Goal: Find specific page/section: Find specific page/section

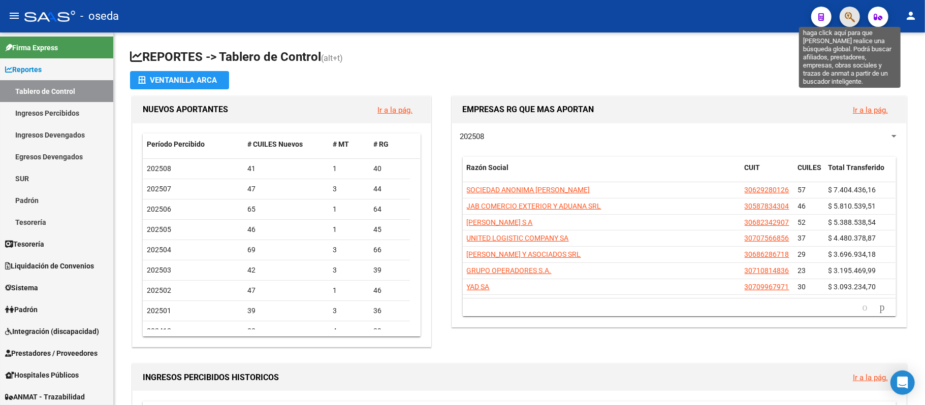
click at [854, 18] on icon "button" at bounding box center [850, 17] width 10 height 12
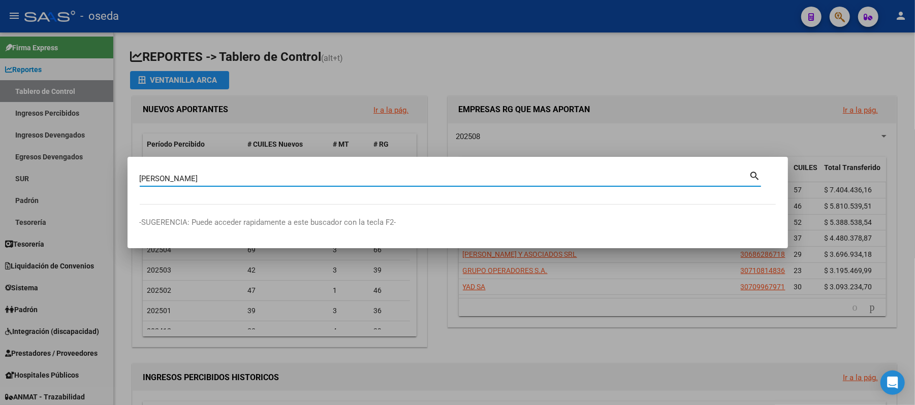
type input "[PERSON_NAME]"
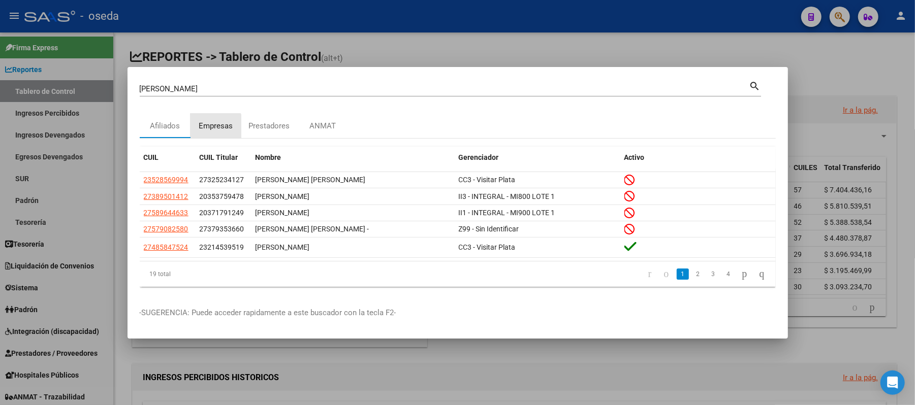
click at [213, 127] on div "Empresas" at bounding box center [216, 126] width 34 height 12
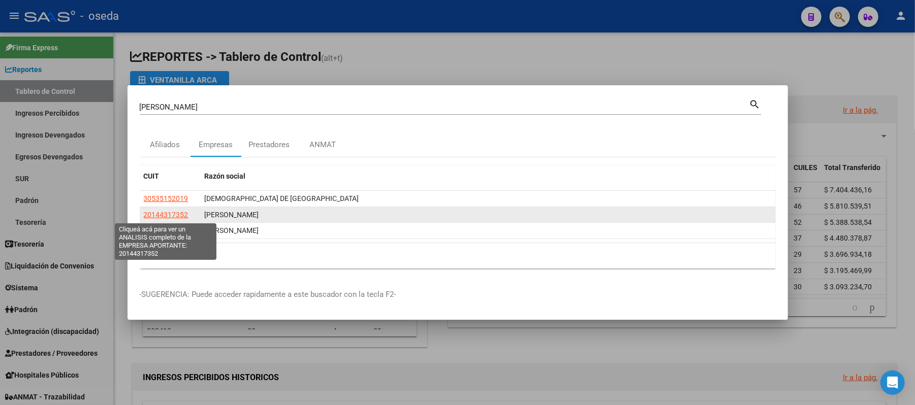
click at [159, 214] on span "20144317352" at bounding box center [166, 215] width 45 height 8
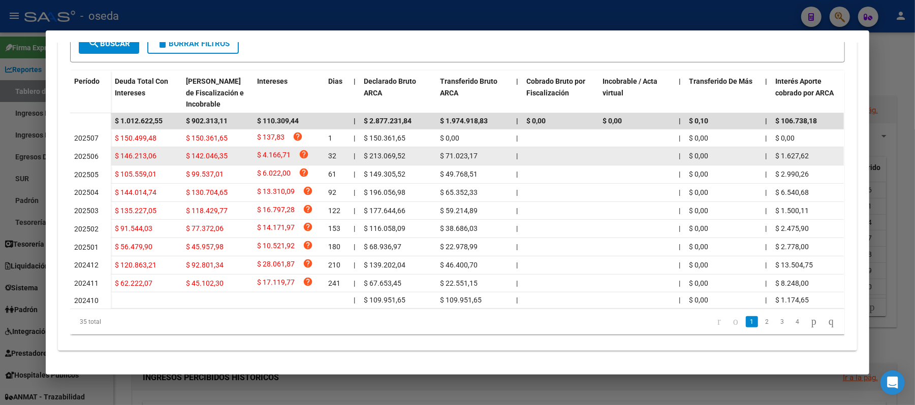
scroll to position [139, 0]
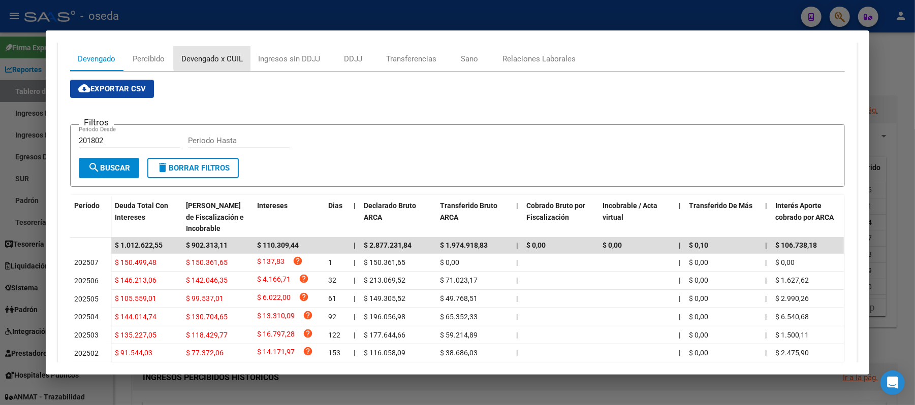
click at [225, 54] on div "Devengado x CUIL" at bounding box center [211, 58] width 61 height 11
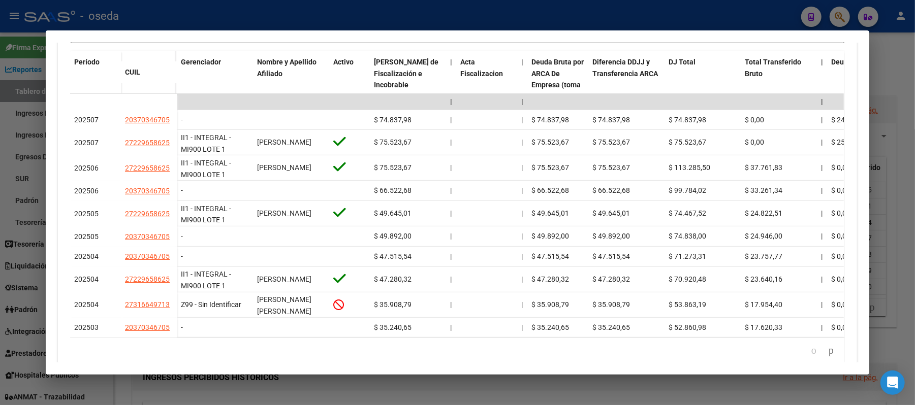
scroll to position [11, 0]
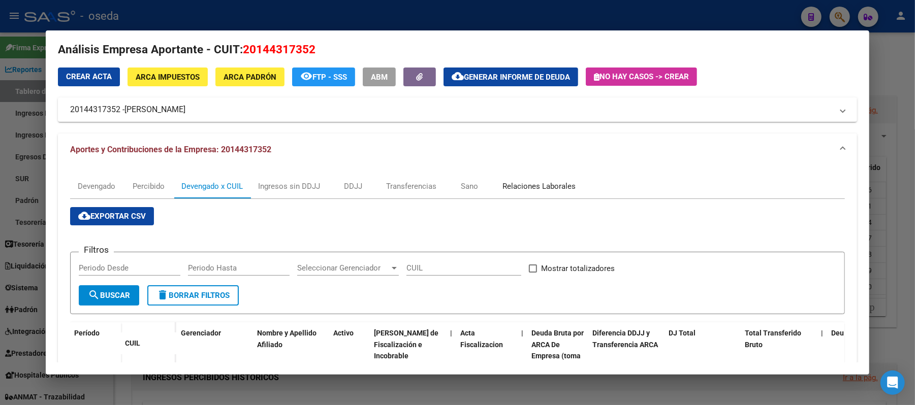
click at [530, 188] on div "Relaciones Laborales" at bounding box center [538, 186] width 73 height 11
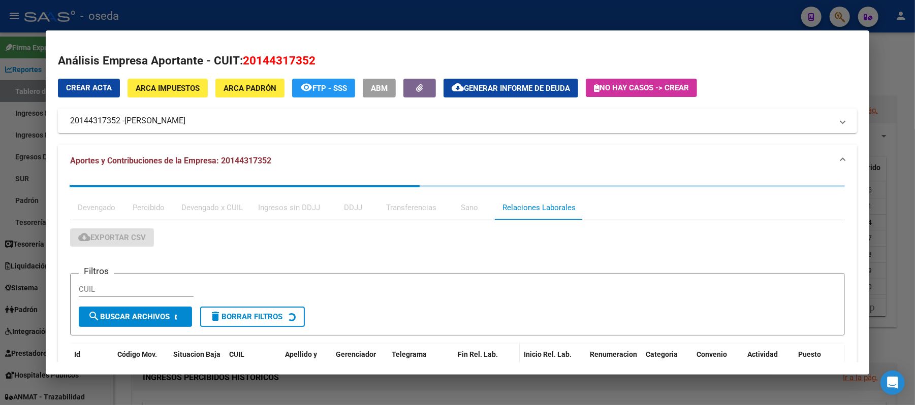
scroll to position [203, 0]
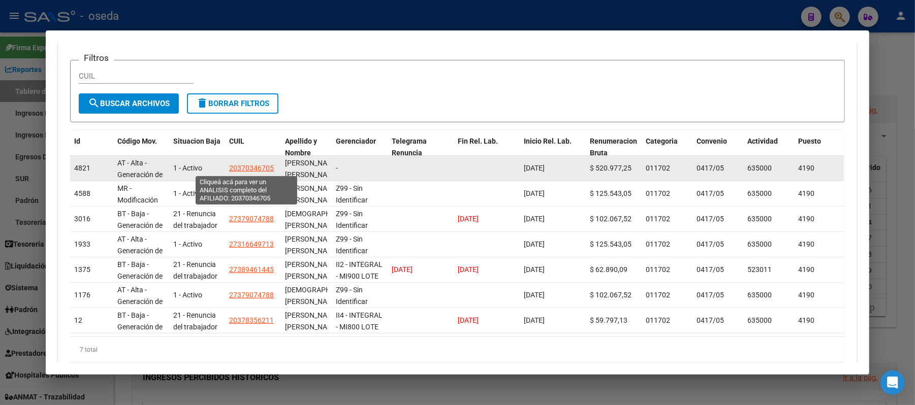
click at [236, 167] on span "20370346705" at bounding box center [251, 168] width 45 height 8
type textarea "20370346705"
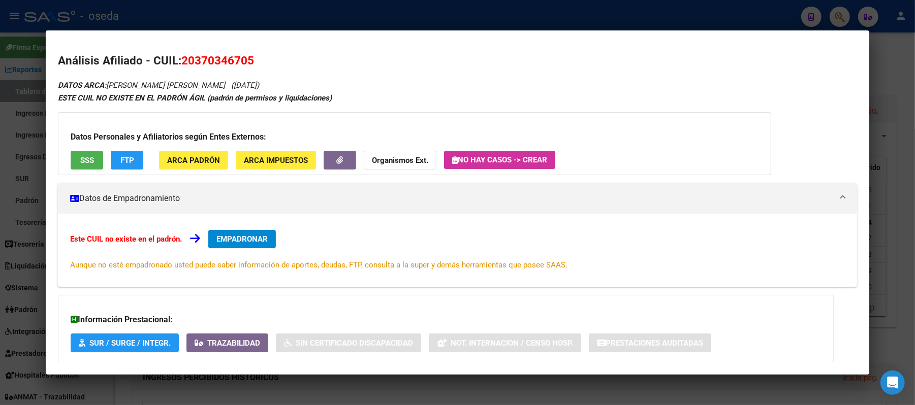
scroll to position [58, 0]
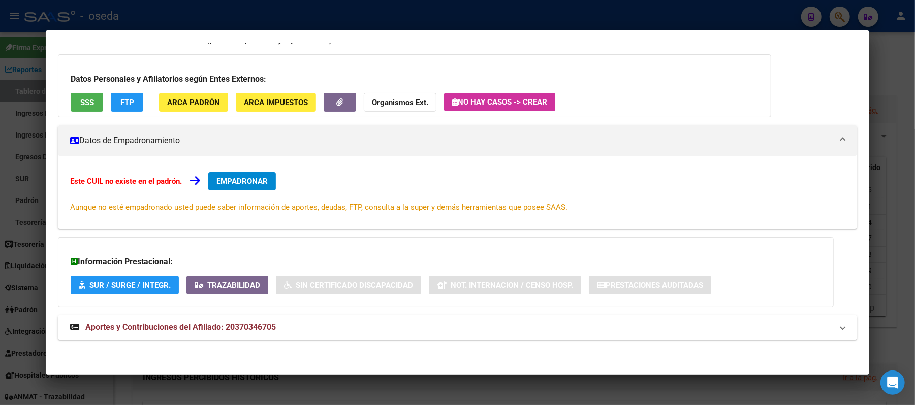
click at [203, 324] on span "Aportes y Contribuciones del Afiliado: 20370346705" at bounding box center [180, 328] width 191 height 10
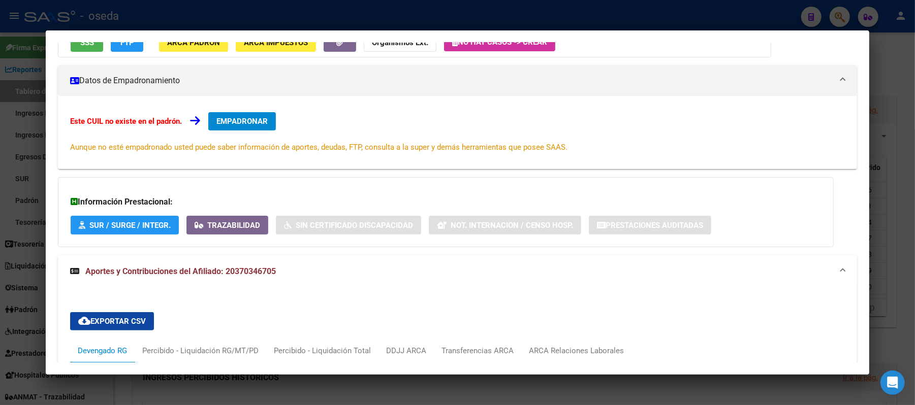
scroll to position [321, 0]
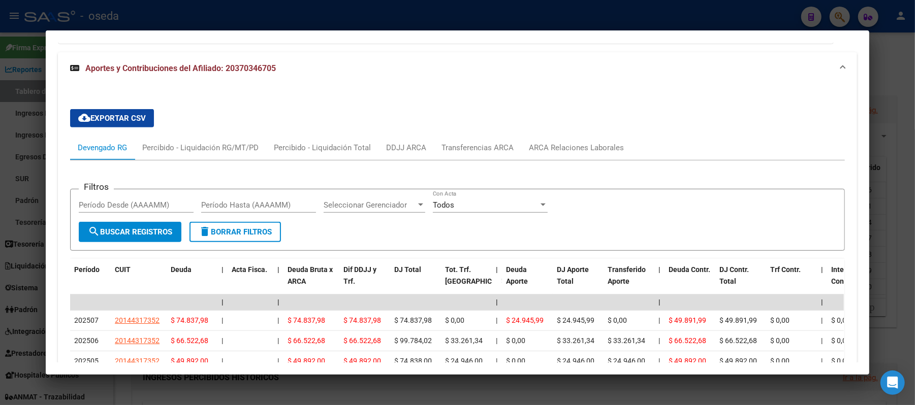
click at [5, 250] on div at bounding box center [457, 202] width 915 height 405
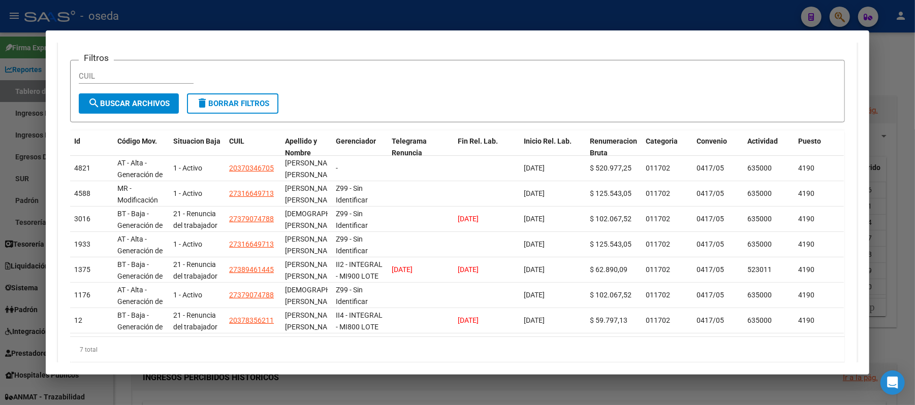
scroll to position [0, 0]
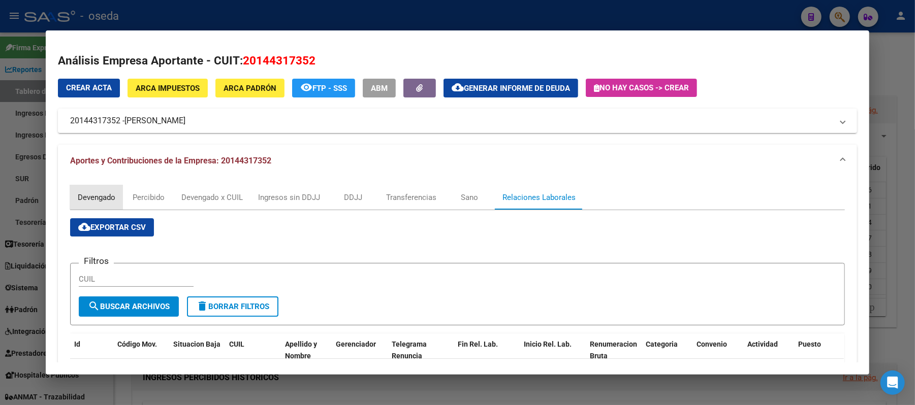
click at [90, 202] on div "Devengado" at bounding box center [97, 197] width 38 height 11
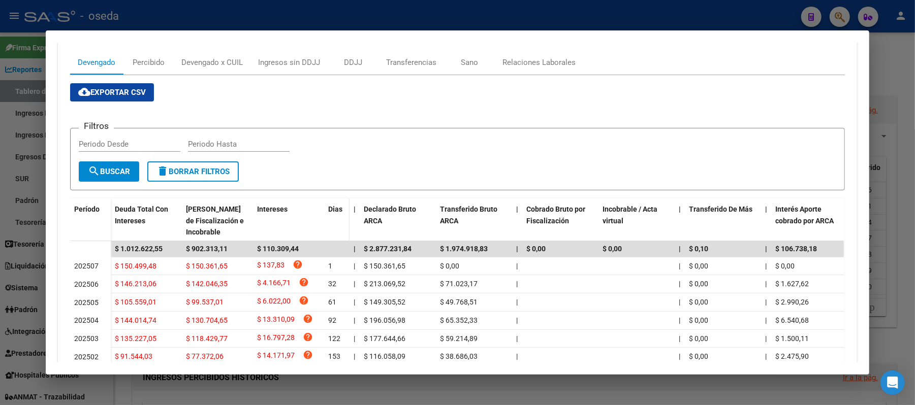
scroll to position [203, 0]
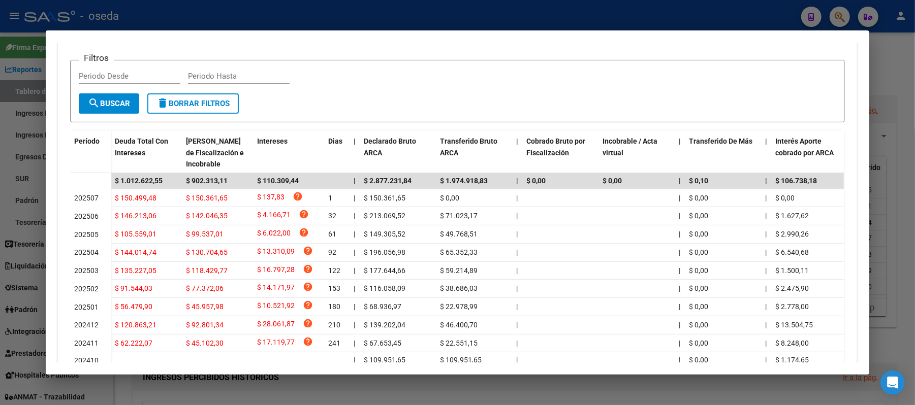
click at [635, 13] on div at bounding box center [457, 202] width 915 height 405
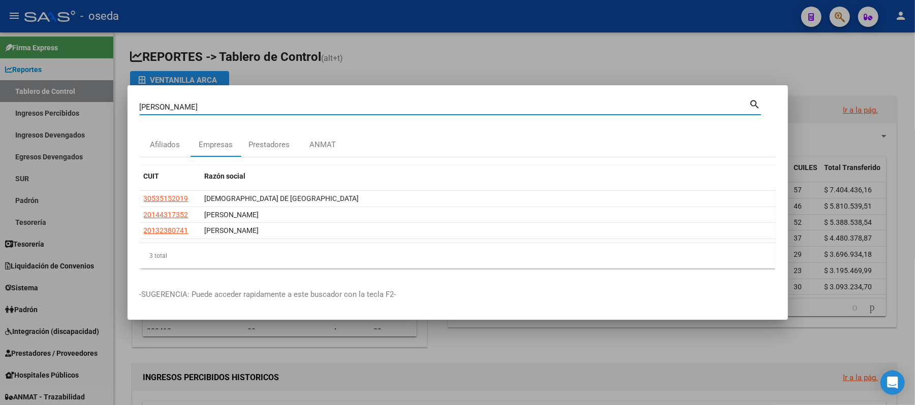
click at [441, 109] on input "[PERSON_NAME]" at bounding box center [445, 107] width 610 height 9
type input "comba"
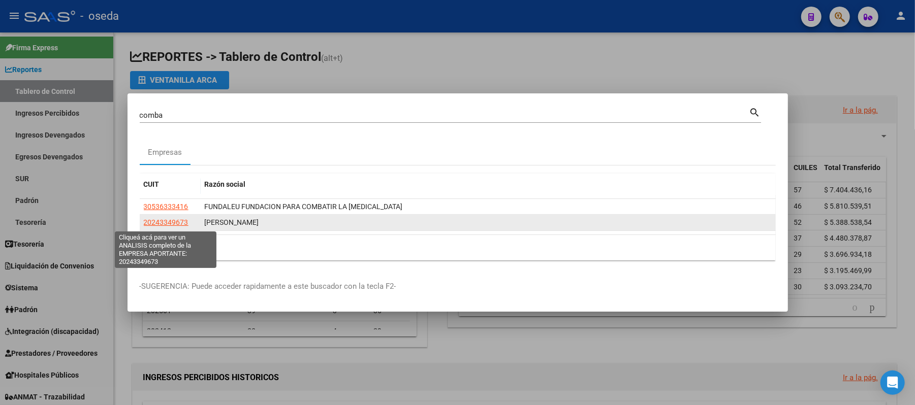
click at [171, 218] on span "20243349673" at bounding box center [166, 222] width 45 height 8
type textarea "20243349673"
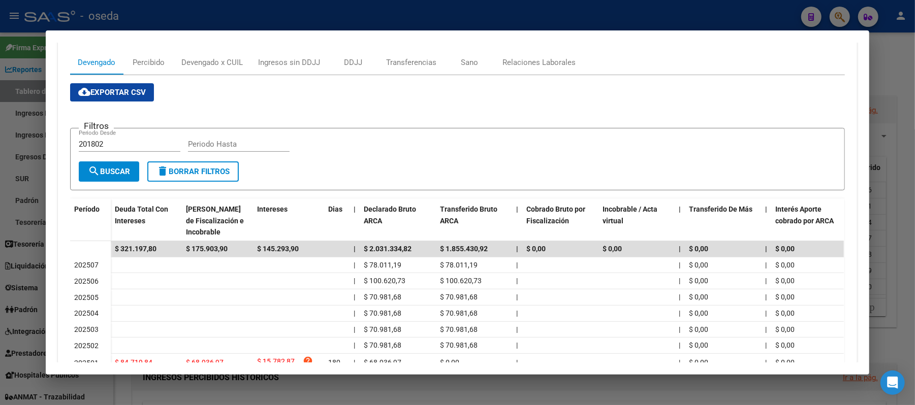
scroll to position [258, 0]
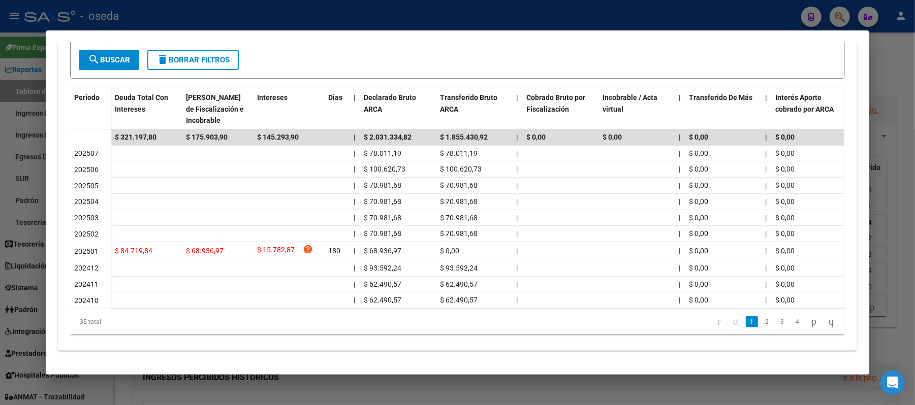
drag, startPoint x: 17, startPoint y: 184, endPoint x: 40, endPoint y: 169, distance: 27.2
click at [17, 182] on div at bounding box center [457, 202] width 915 height 405
